Goal: Find specific page/section: Find specific page/section

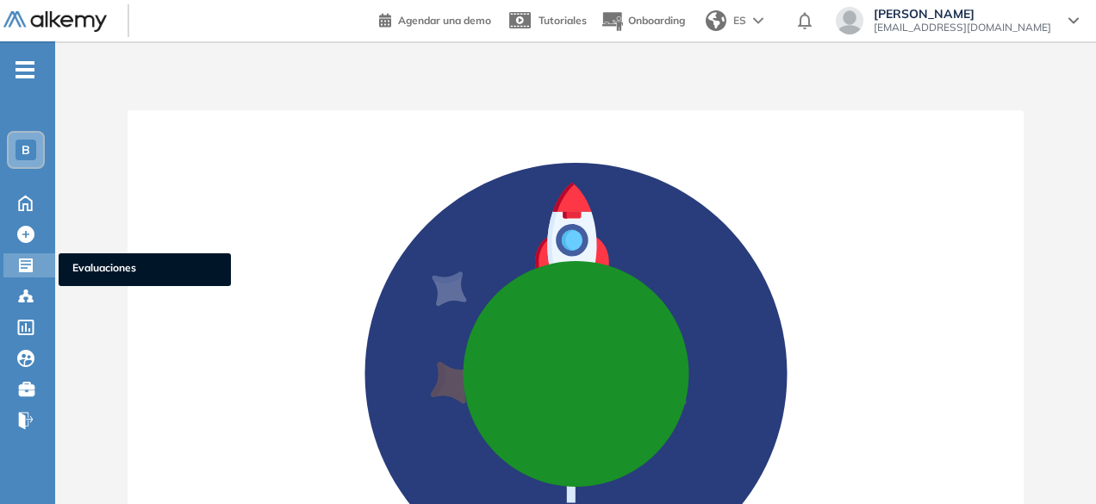
click at [28, 276] on div "Evaluaciones Evaluaciones" at bounding box center [29, 265] width 52 height 24
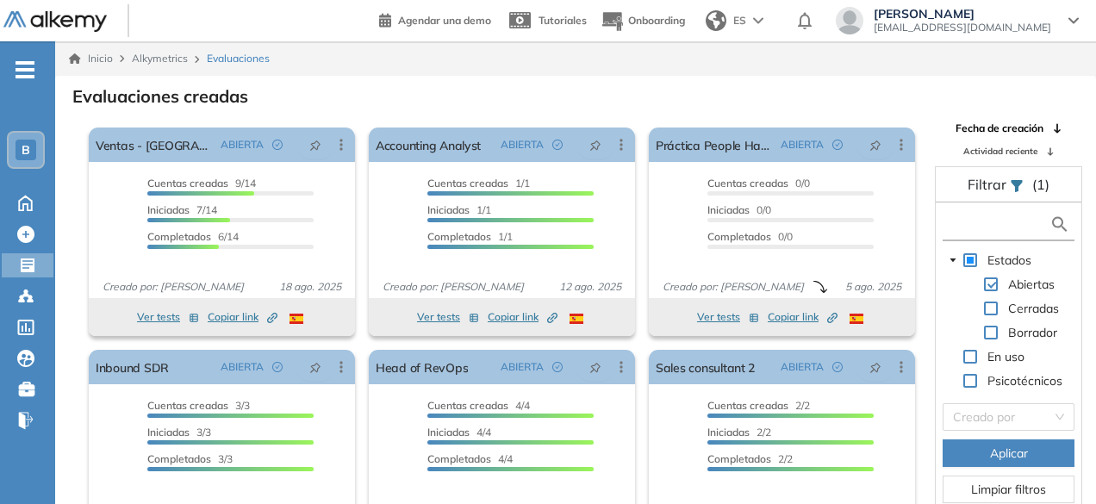
click at [980, 226] on input "text" at bounding box center [998, 224] width 103 height 18
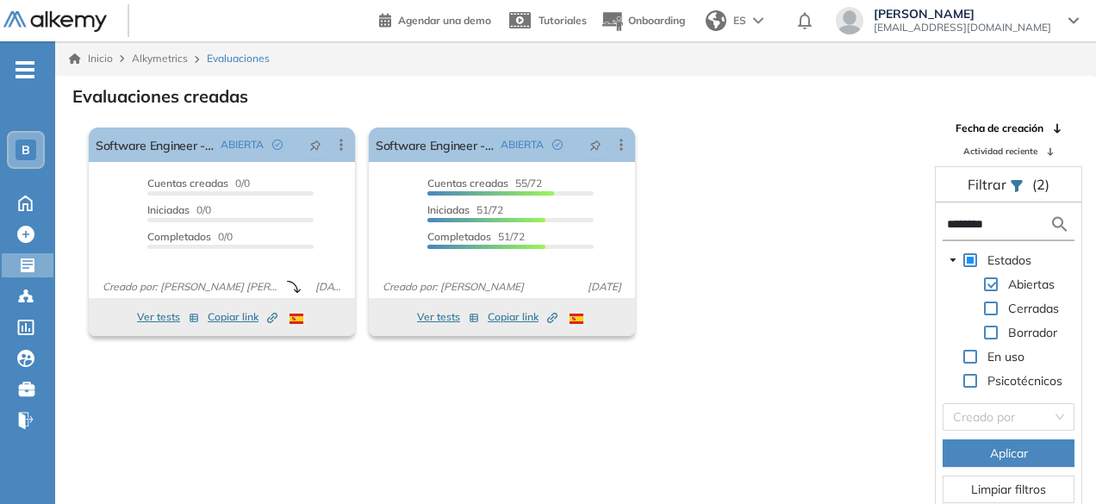
type input "********"
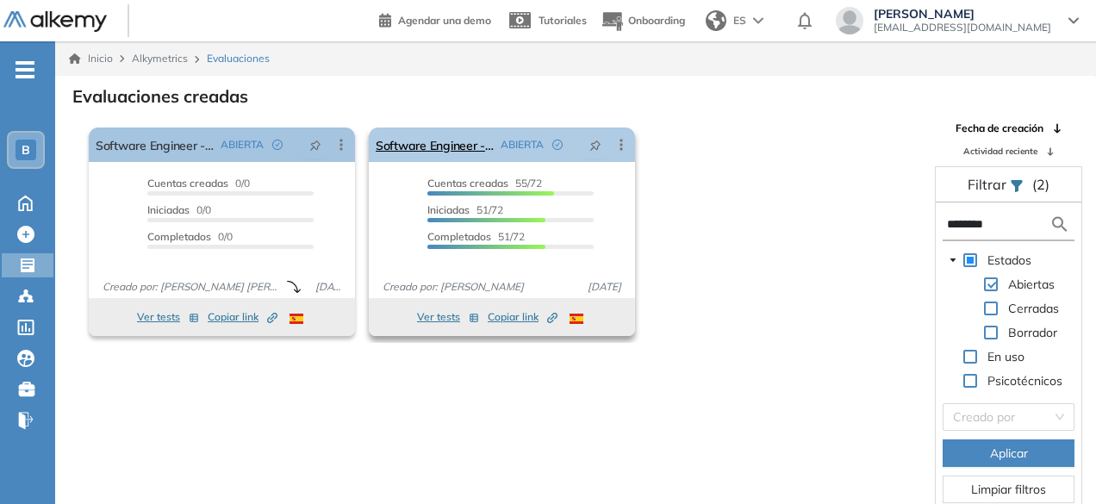
click at [505, 154] on div "ABIERTA" at bounding box center [535, 145] width 83 height 28
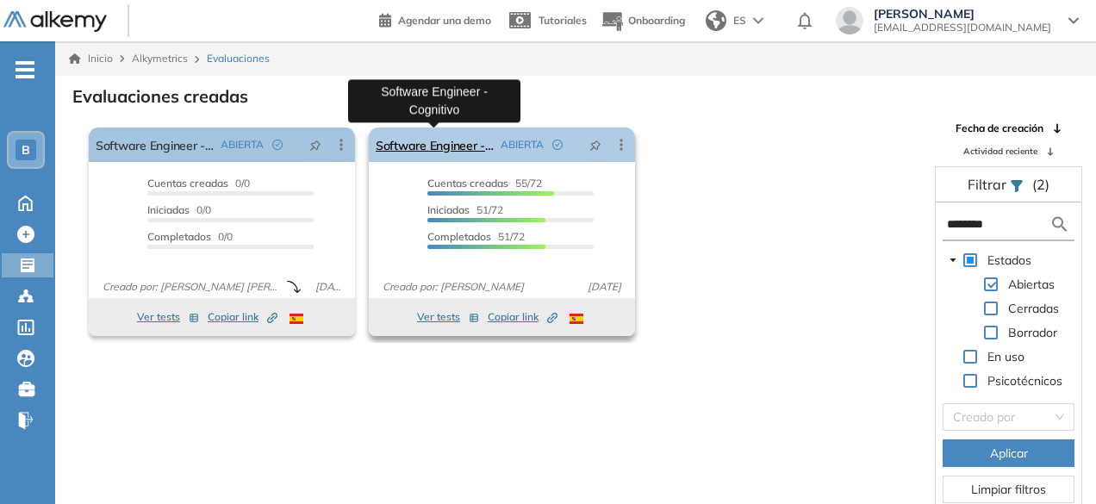
click at [466, 148] on link "Software Engineer - Cognitivo" at bounding box center [435, 145] width 118 height 34
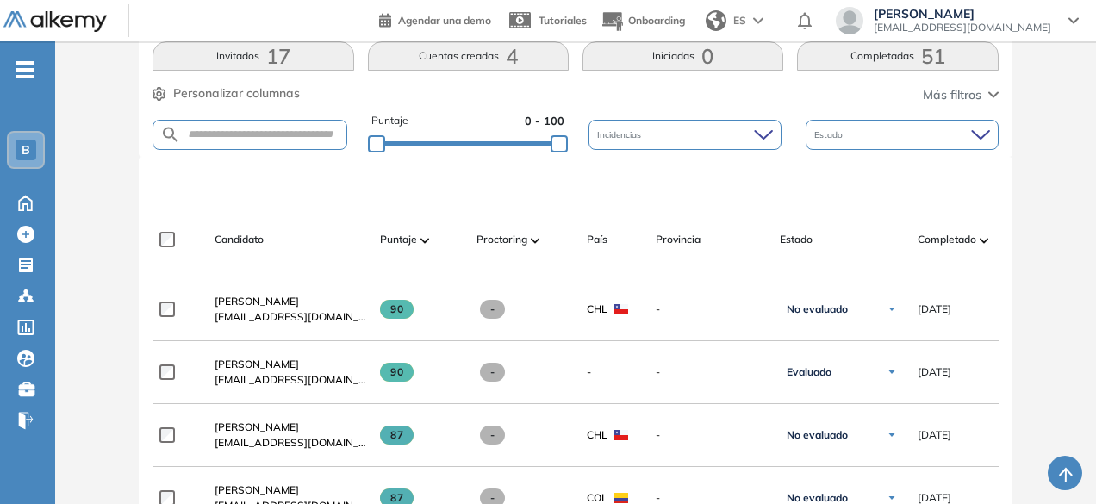
scroll to position [345, 0]
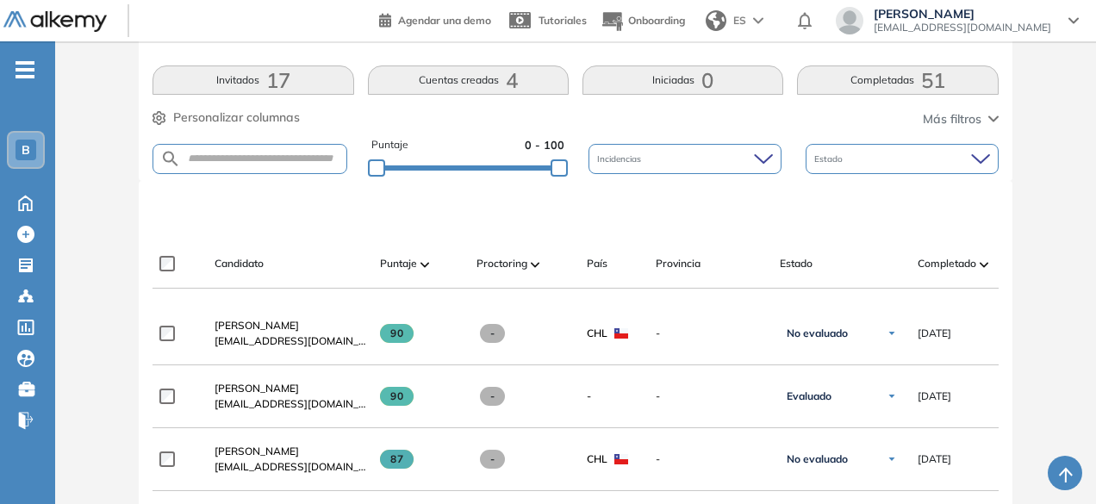
click at [888, 73] on button "Completadas 51" at bounding box center [897, 79] width 201 height 29
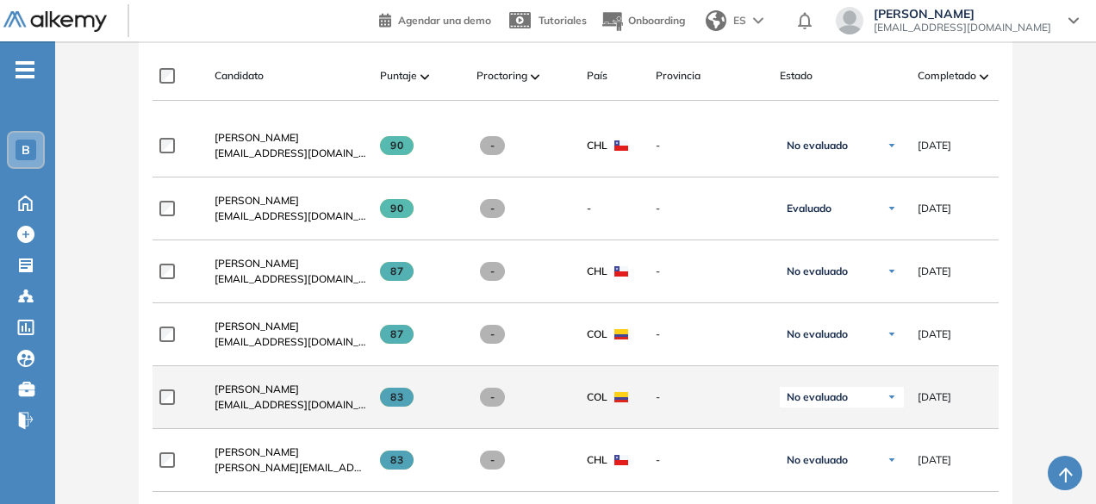
scroll to position [172, 0]
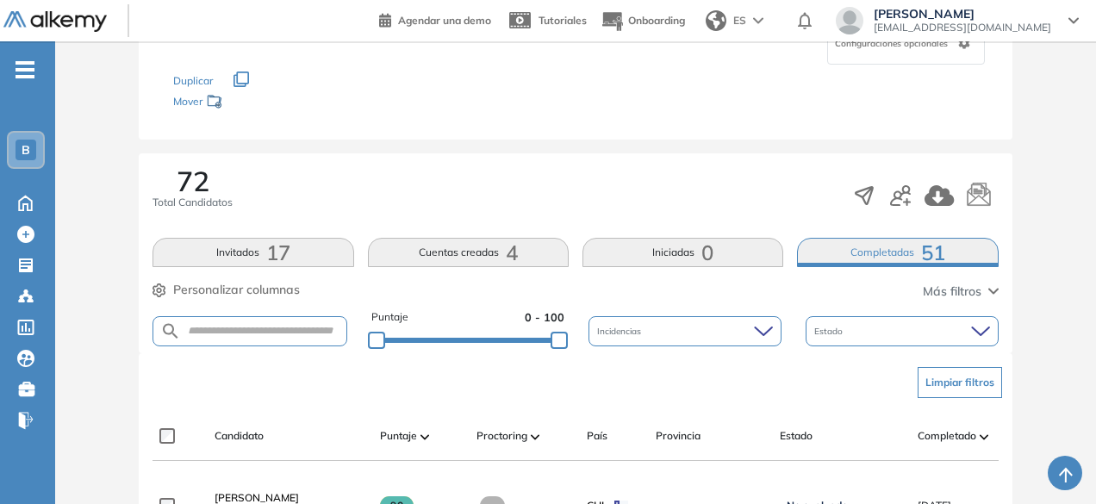
click at [294, 248] on button "Invitados 17" at bounding box center [253, 252] width 201 height 29
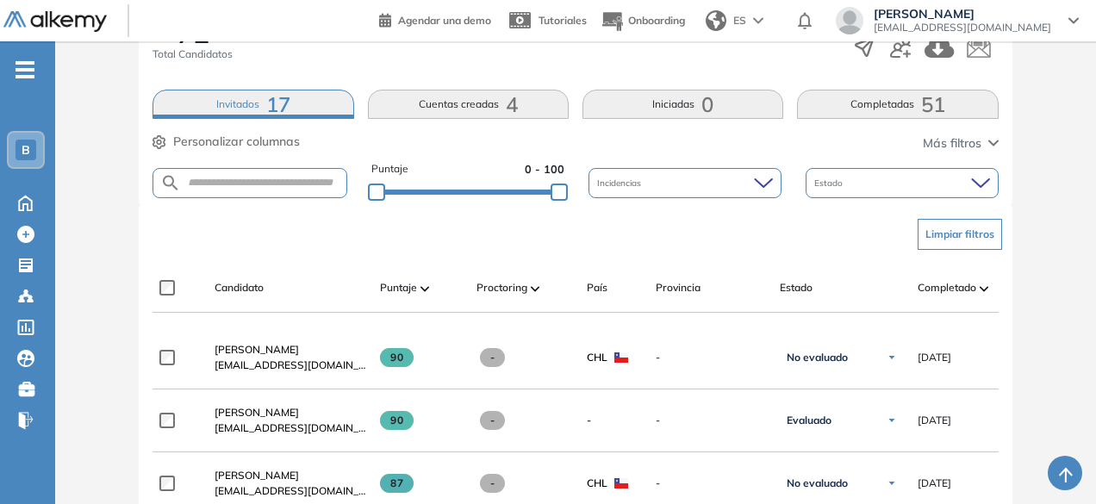
scroll to position [345, 0]
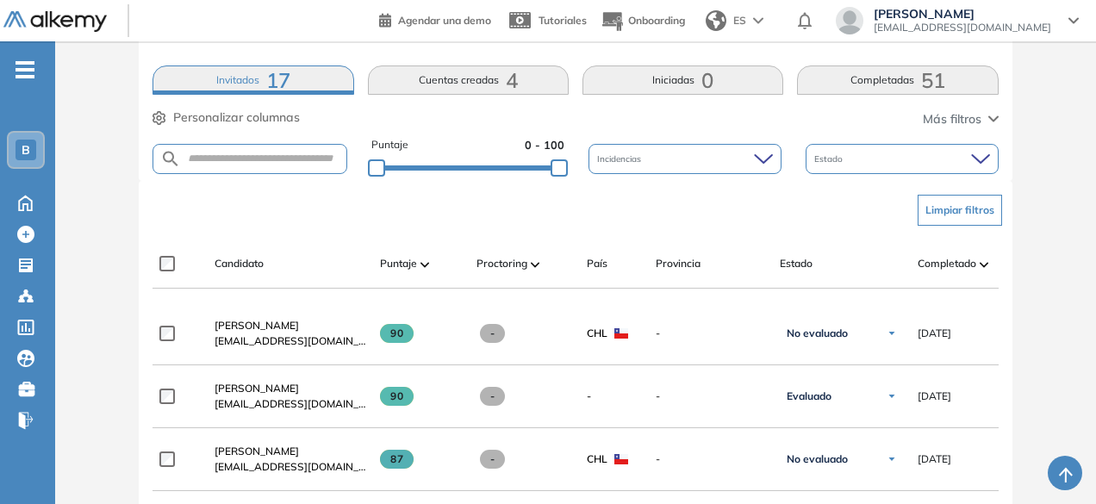
click at [270, 164] on form at bounding box center [250, 159] width 194 height 30
click at [270, 160] on input "text" at bounding box center [263, 159] width 165 height 13
type input "******"
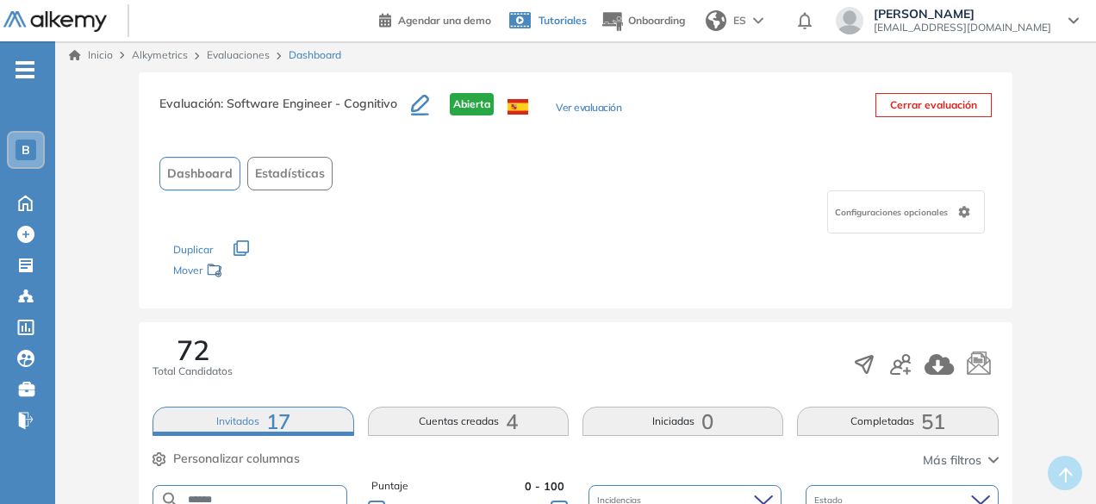
scroll to position [0, 0]
